Goal: Find specific page/section

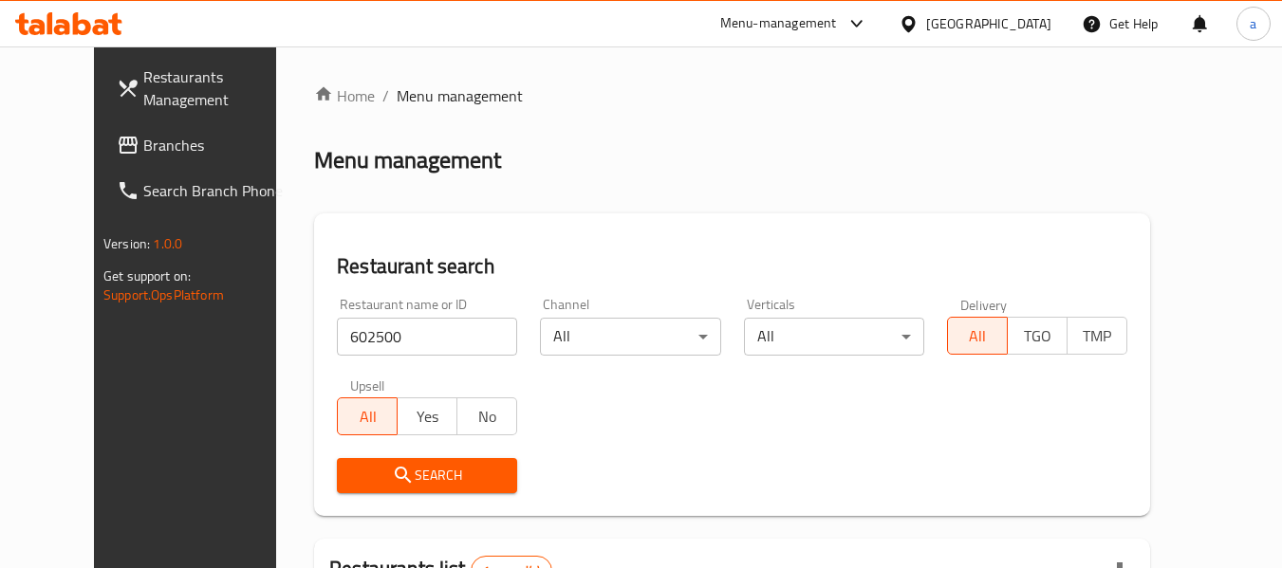
scroll to position [262, 0]
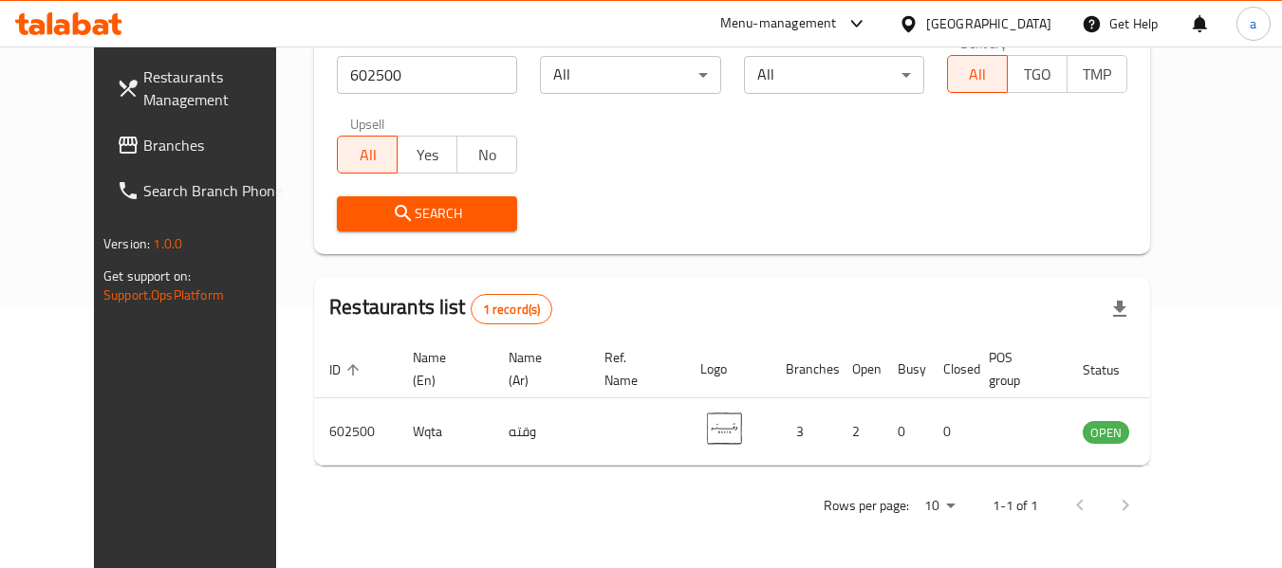
click at [1033, 18] on div "[GEOGRAPHIC_DATA]" at bounding box center [988, 23] width 125 height 21
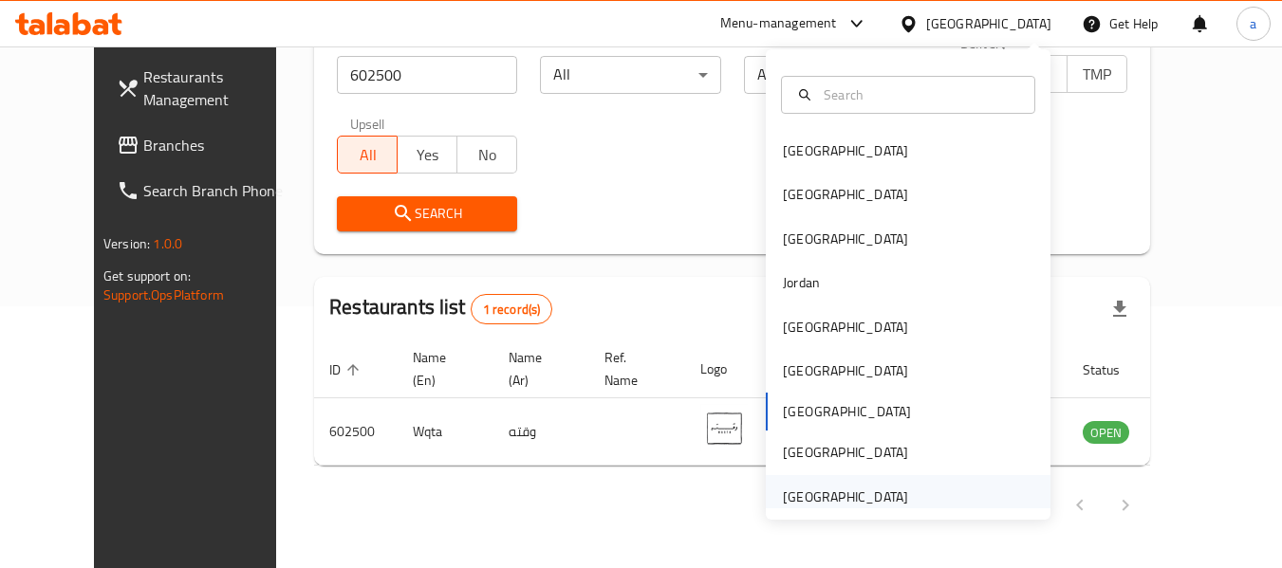
click at [808, 501] on div "[GEOGRAPHIC_DATA]" at bounding box center [845, 497] width 125 height 21
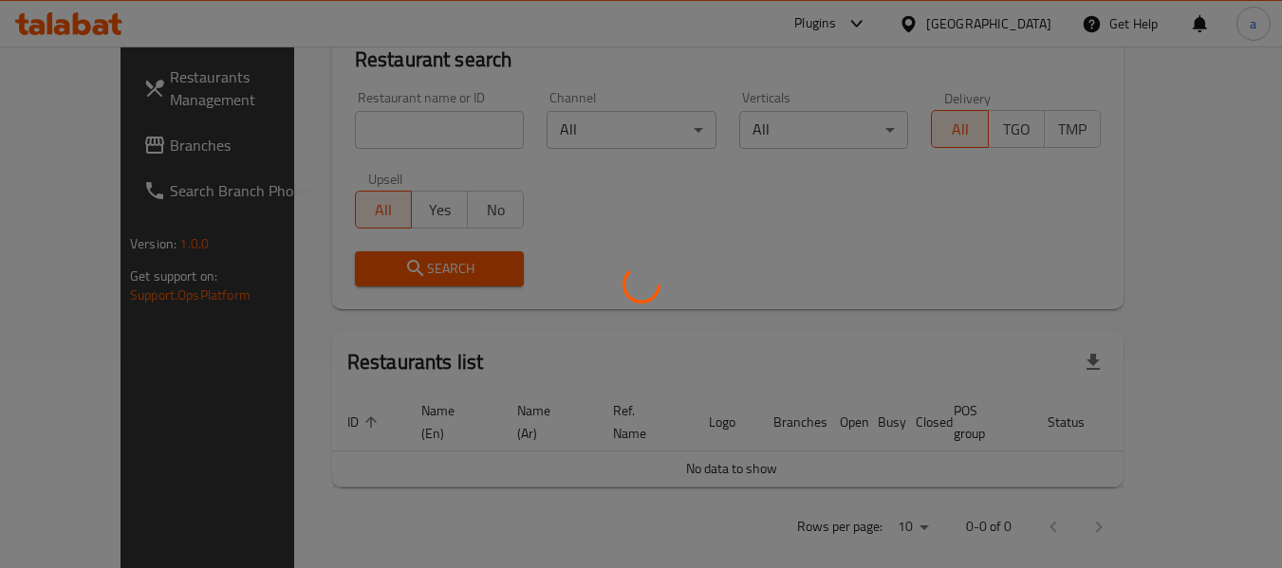
scroll to position [262, 0]
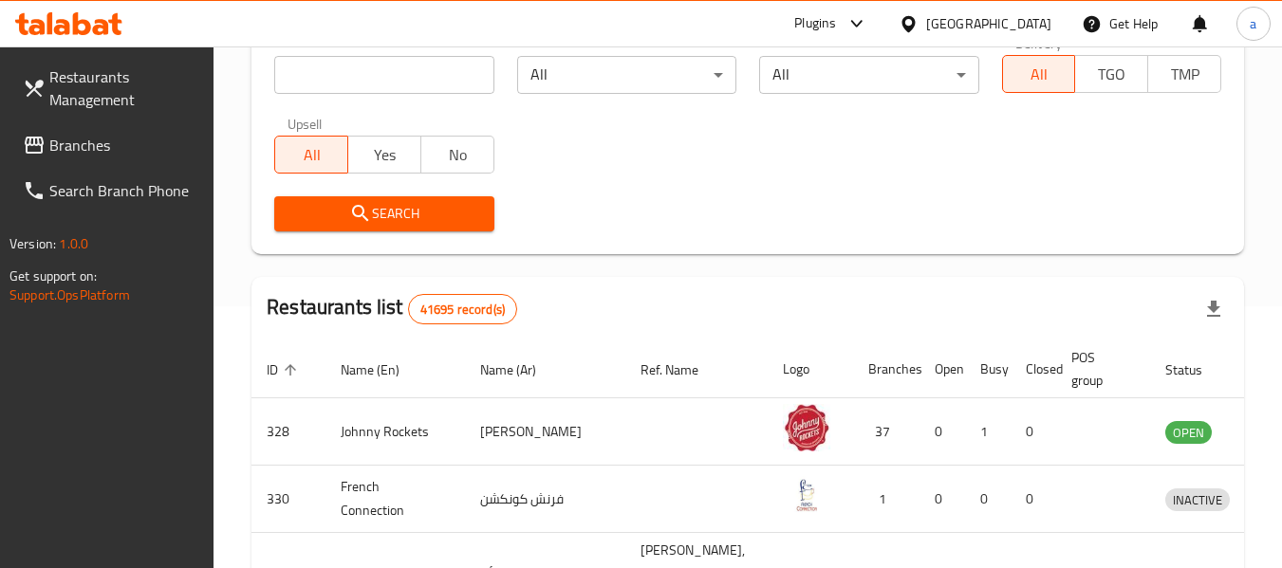
click at [60, 135] on span "Branches" at bounding box center [124, 145] width 150 height 23
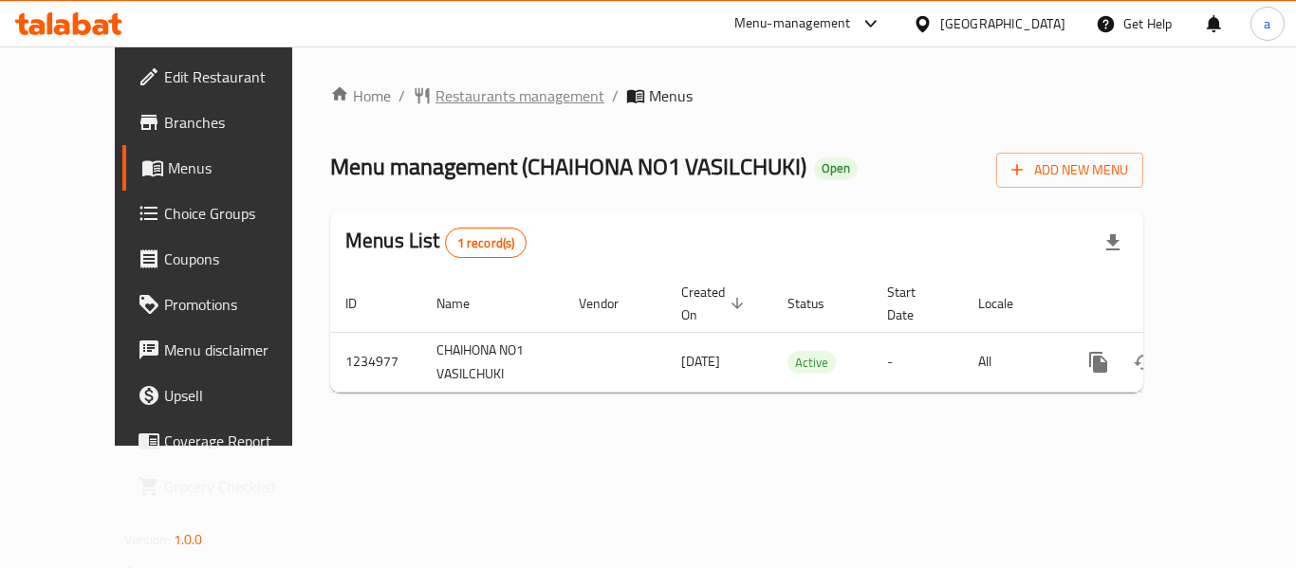
click at [479, 101] on span "Restaurants management" at bounding box center [519, 95] width 169 height 23
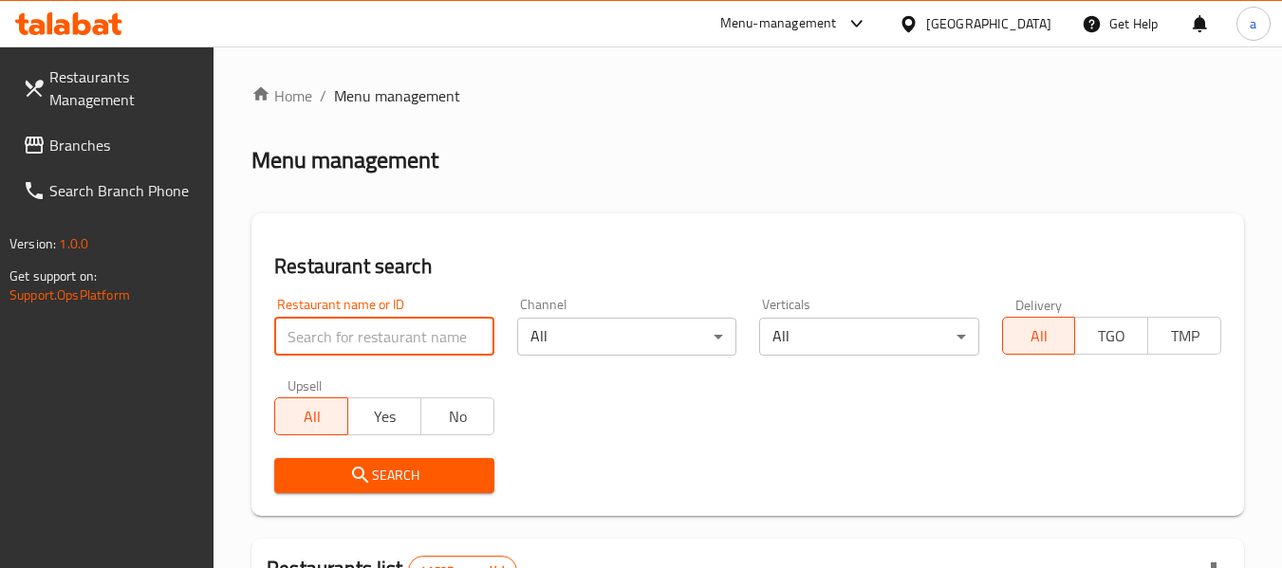
click at [417, 337] on input "search" at bounding box center [383, 337] width 219 height 38
paste input "678528"
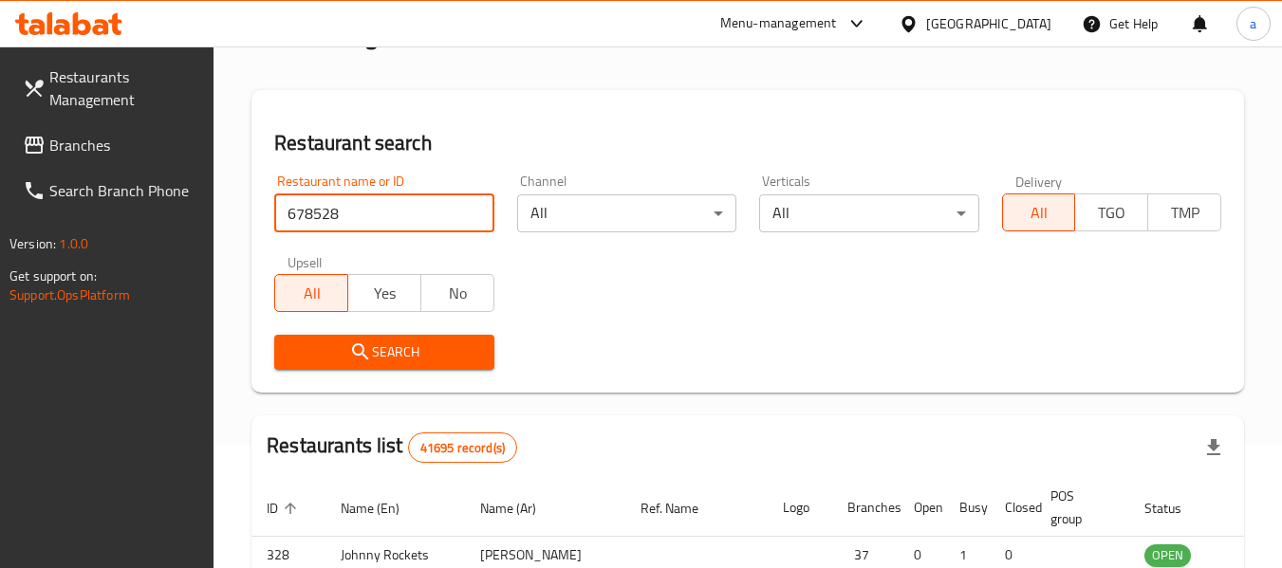
scroll to position [285, 0]
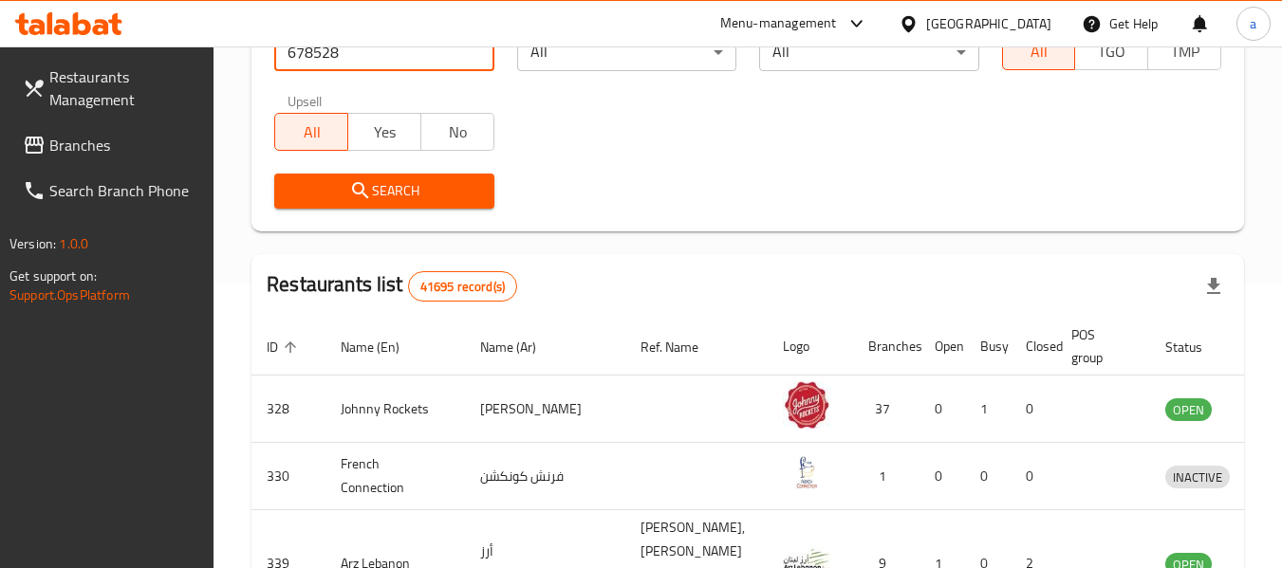
type input "678528"
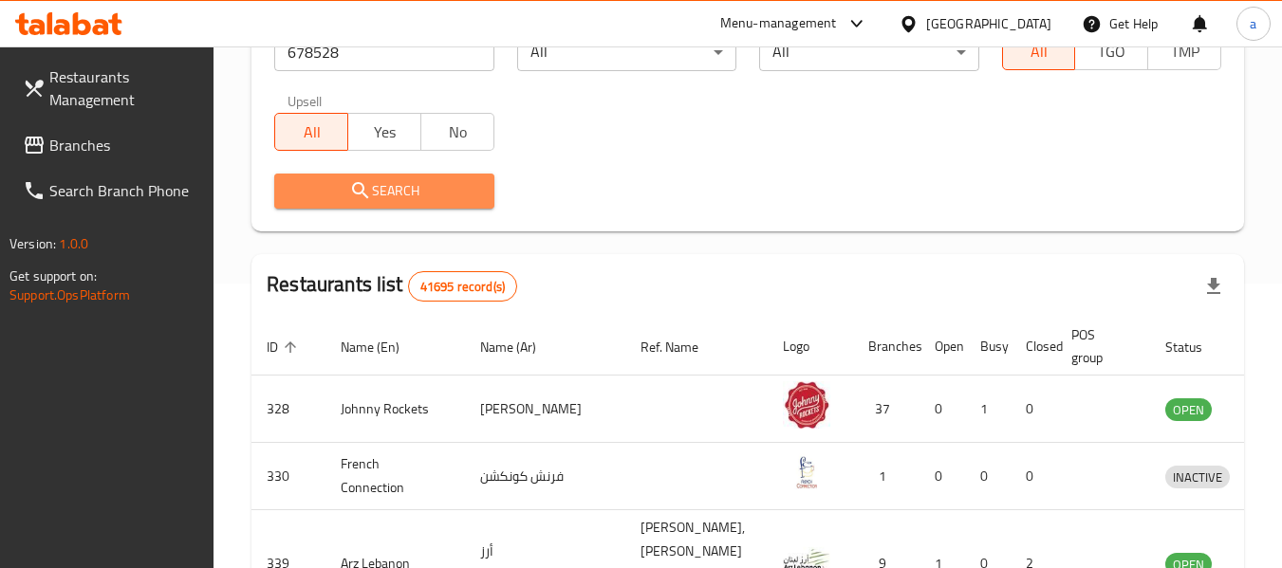
click at [454, 176] on button "Search" at bounding box center [383, 191] width 219 height 35
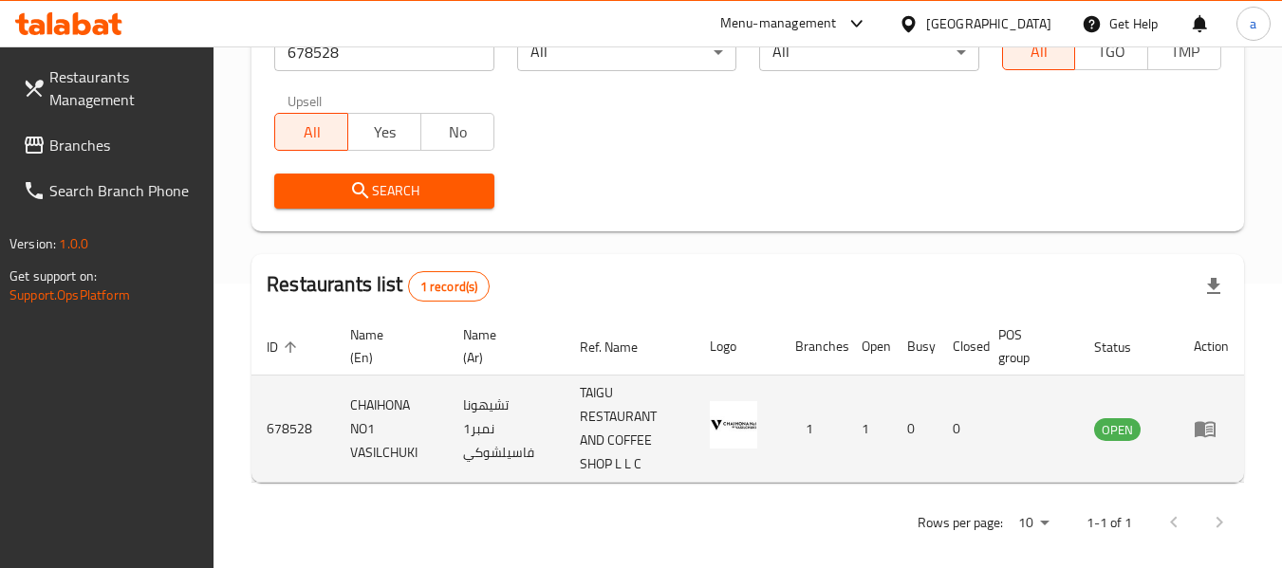
scroll to position [302, 0]
